Goal: Task Accomplishment & Management: Manage account settings

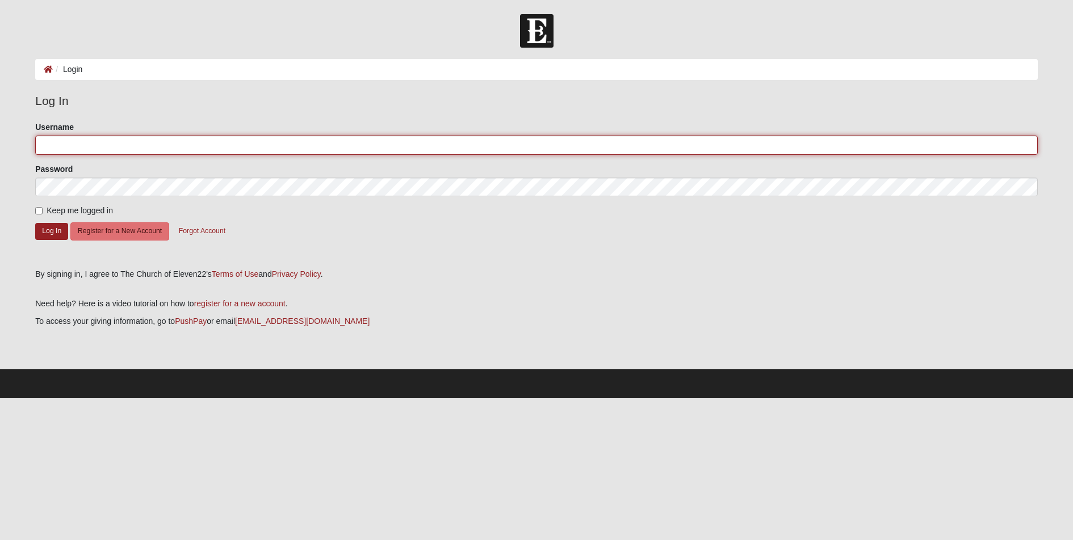
click at [62, 151] on input "Username" at bounding box center [536, 145] width 1002 height 19
type input "Nick.Rod"
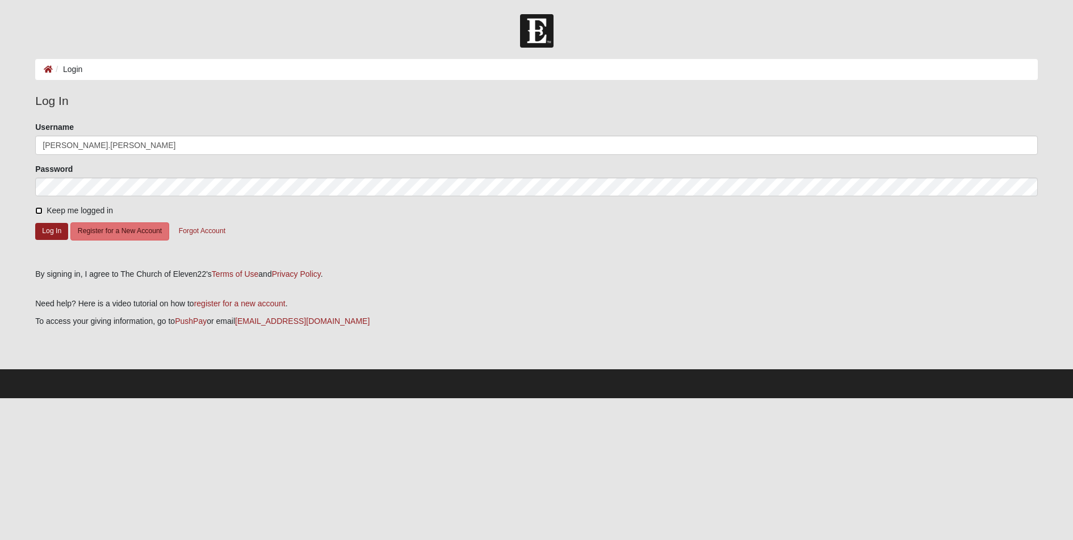
click at [37, 209] on input "Keep me logged in" at bounding box center [38, 210] width 7 height 7
checkbox input "true"
click at [51, 228] on button "Log In" at bounding box center [51, 231] width 33 height 16
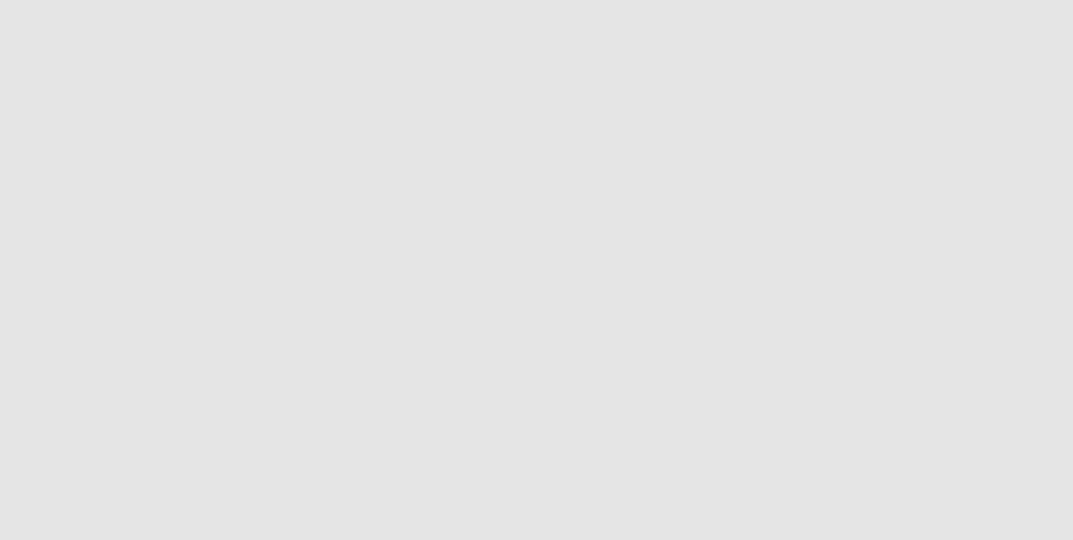
scroll to position [233, 0]
